Goal: Find specific page/section: Find specific page/section

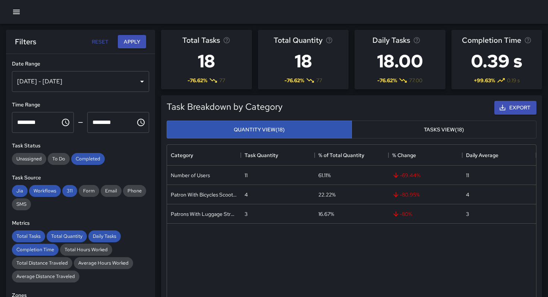
scroll to position [223, 369]
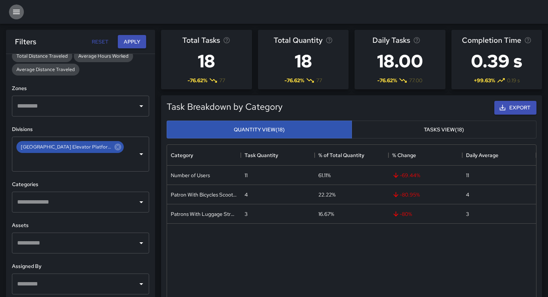
click at [17, 14] on icon "button" at bounding box center [16, 12] width 7 height 4
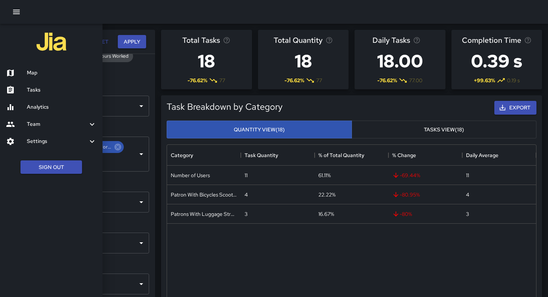
click at [31, 71] on h6 "Map" at bounding box center [62, 73] width 70 height 8
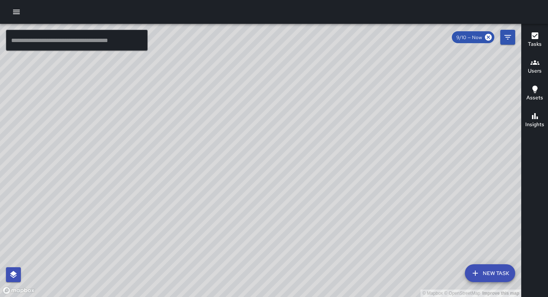
click at [533, 69] on h6 "Users" at bounding box center [535, 71] width 14 height 8
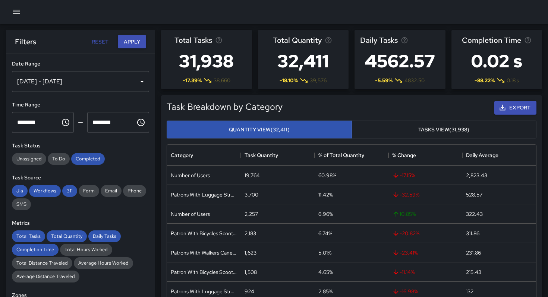
scroll to position [223, 369]
click at [15, 13] on icon "button" at bounding box center [16, 11] width 9 height 9
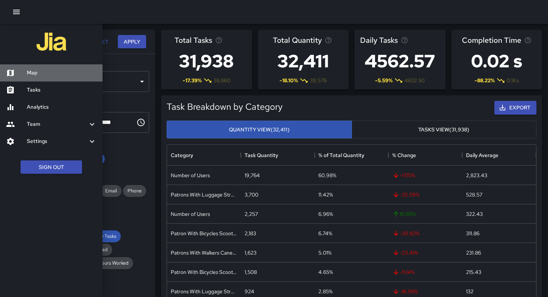
click at [37, 73] on h6 "Map" at bounding box center [62, 73] width 70 height 8
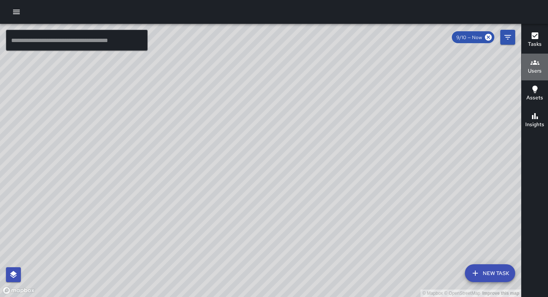
click at [532, 70] on h6 "Users" at bounding box center [535, 71] width 14 height 8
